Goal: Task Accomplishment & Management: Manage account settings

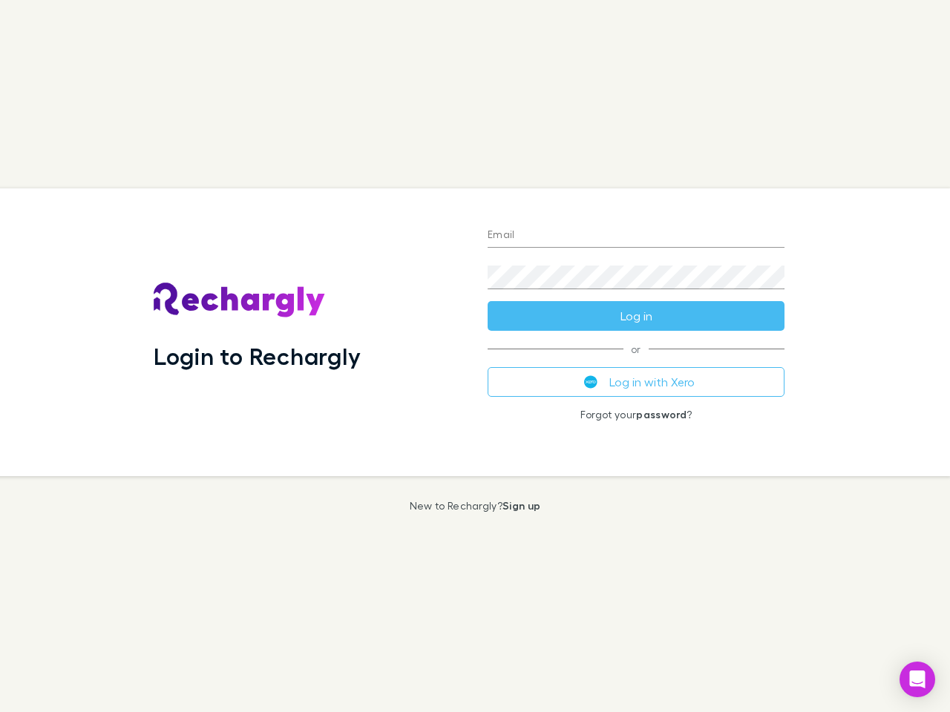
click at [475, 356] on div "Login to Rechargly" at bounding box center [309, 333] width 334 height 288
click at [636, 236] on input "Email" at bounding box center [636, 236] width 297 height 24
click at [636, 316] on button "Log in" at bounding box center [636, 316] width 297 height 30
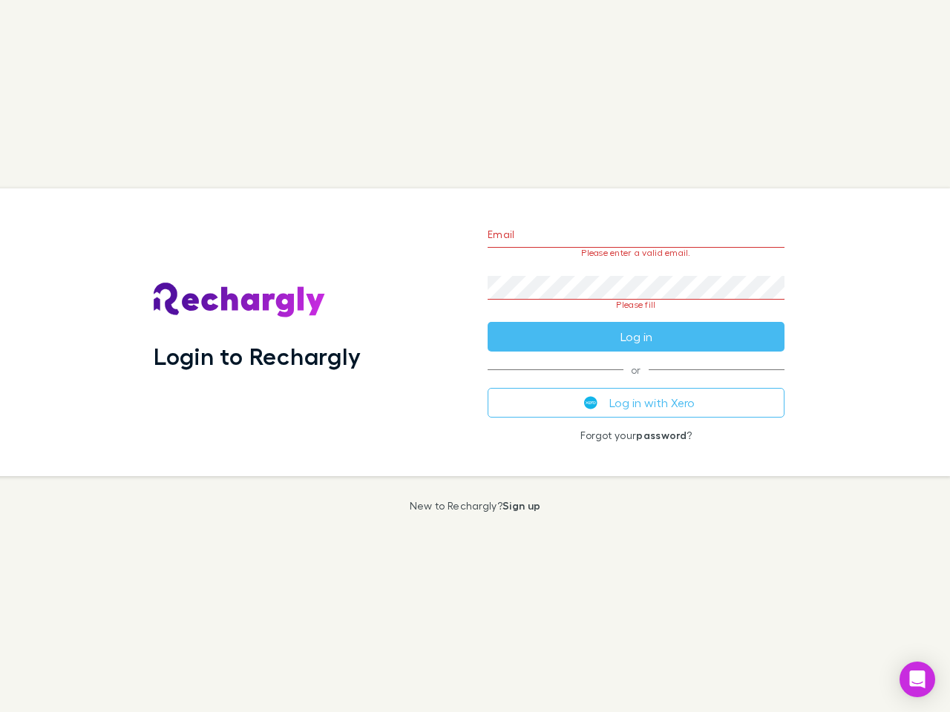
click at [636, 382] on div "Email Please enter a valid email. Password Please fill Log in or Log in with Xe…" at bounding box center [636, 333] width 321 height 288
click at [917, 680] on icon "Open Intercom Messenger" at bounding box center [918, 680] width 16 height 18
